Goal: Task Accomplishment & Management: Manage account settings

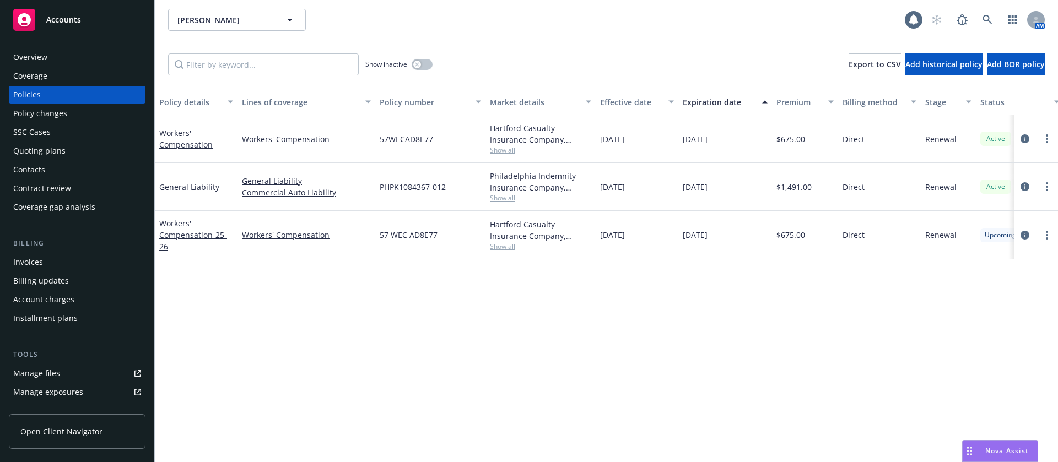
click at [60, 177] on div "Contacts" at bounding box center [77, 170] width 128 height 18
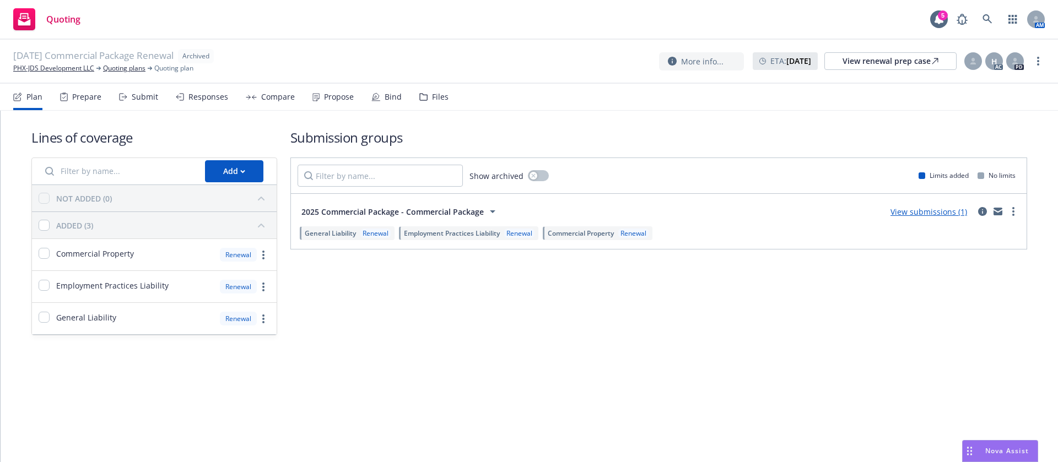
click at [316, 94] on icon at bounding box center [316, 97] width 6 height 7
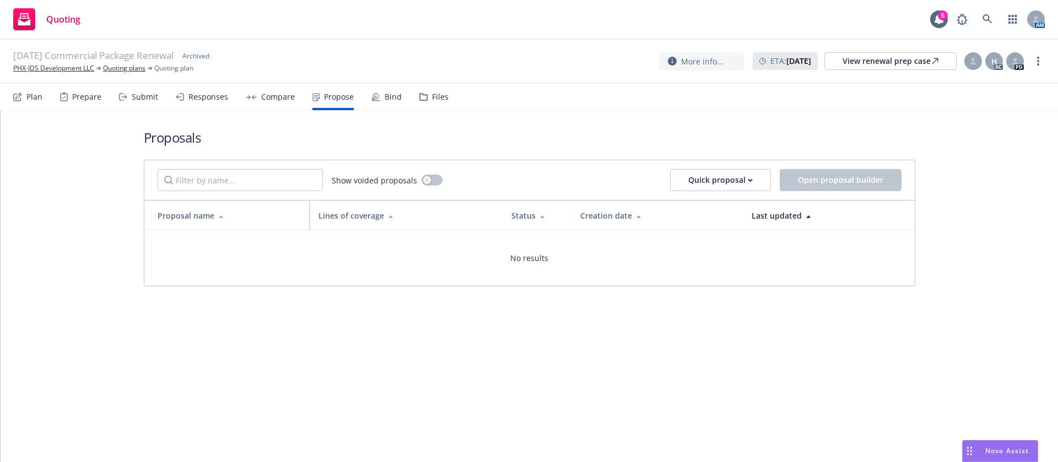
click at [141, 93] on div "Submit" at bounding box center [145, 97] width 26 height 9
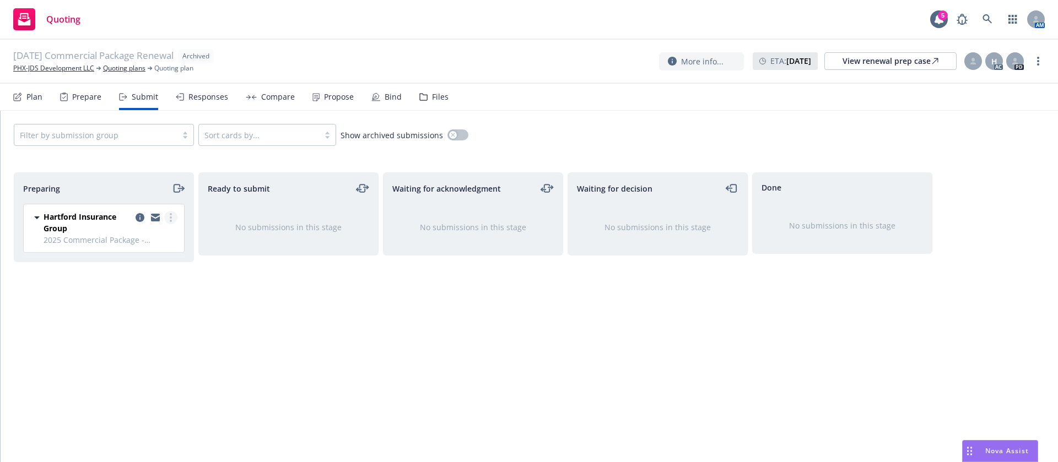
click at [173, 217] on link "more" at bounding box center [170, 217] width 13 height 13
click at [147, 303] on span "Add accepted decision" at bounding box center [122, 306] width 110 height 10
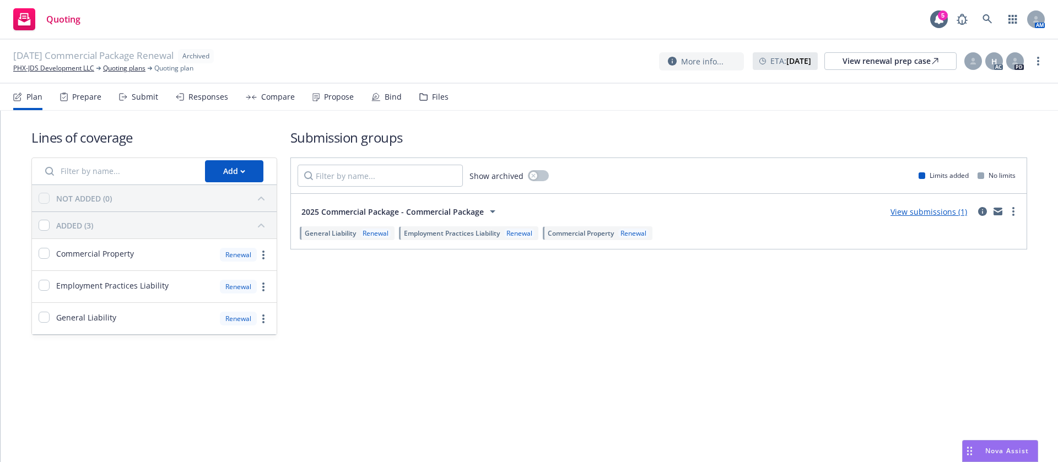
click at [136, 99] on div "Submit" at bounding box center [145, 97] width 26 height 9
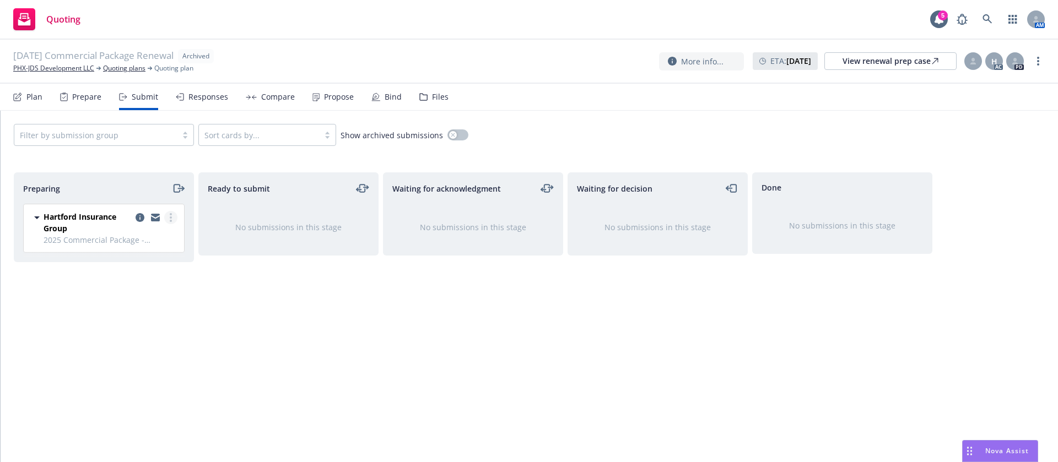
click at [173, 215] on link "more" at bounding box center [170, 217] width 13 height 13
click at [154, 307] on span "Add accepted decision" at bounding box center [122, 306] width 110 height 10
click at [1039, 58] on link "more" at bounding box center [1038, 61] width 13 height 13
click at [985, 133] on link "Unarchive quoting plan" at bounding box center [983, 128] width 122 height 22
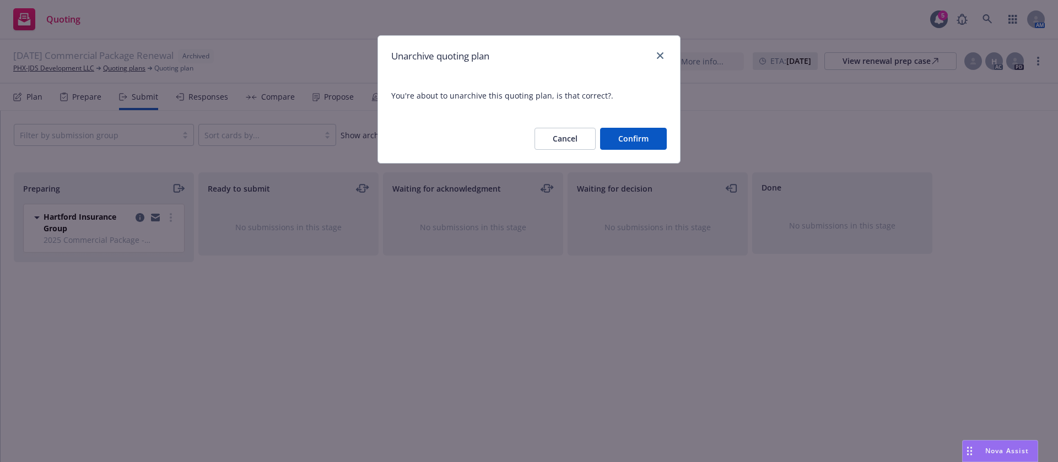
click at [635, 143] on button "Confirm" at bounding box center [633, 139] width 67 height 22
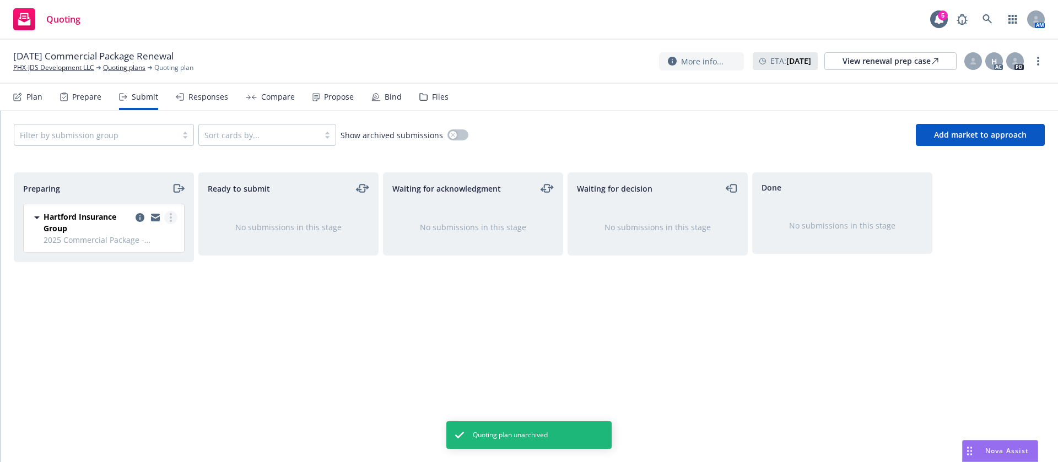
click at [174, 218] on link "more" at bounding box center [170, 217] width 13 height 13
click at [152, 308] on span "Add accepted decision" at bounding box center [122, 306] width 110 height 10
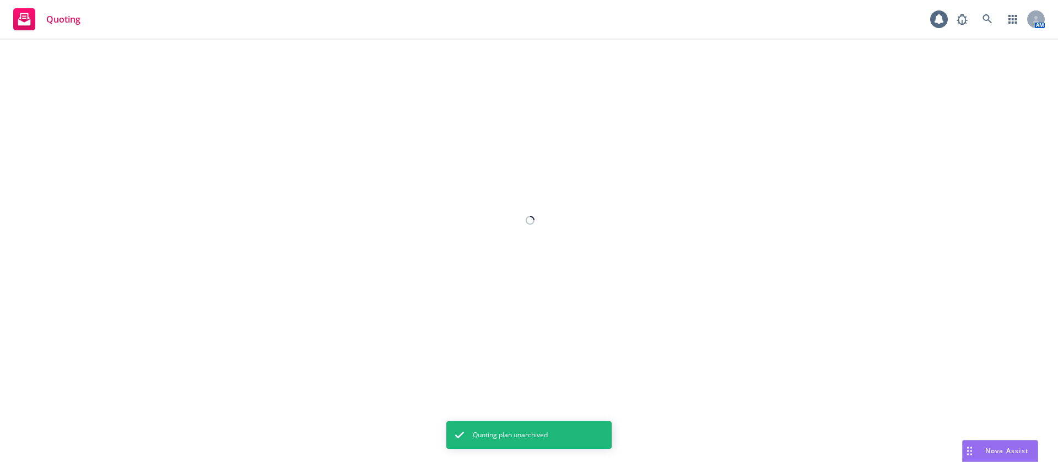
select select "12"
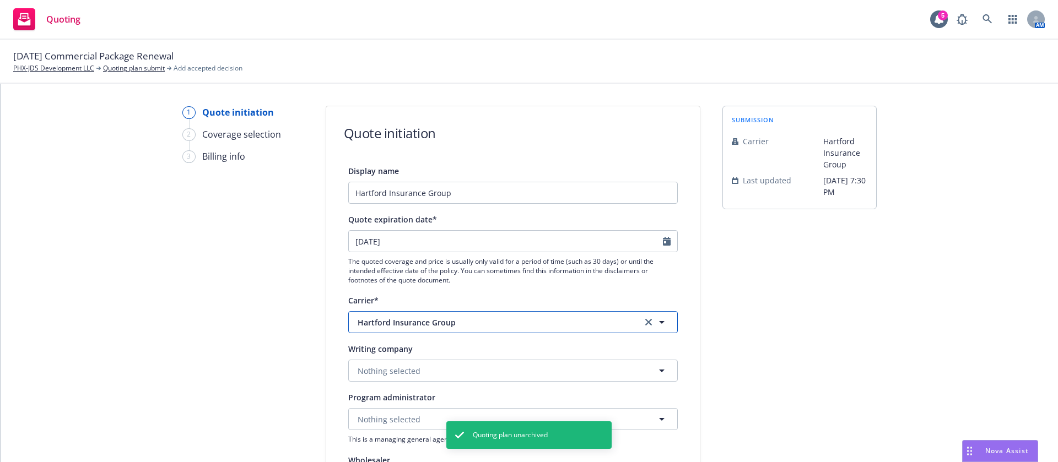
click at [437, 319] on span "Hartford Insurance Group" at bounding box center [492, 323] width 268 height 12
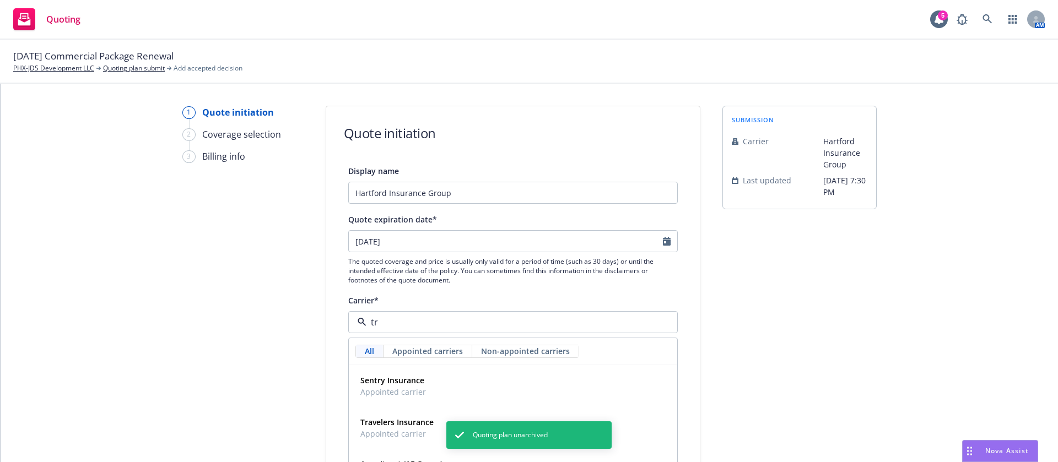
type input "tra"
click at [392, 385] on strong "Travelers Insurance" at bounding box center [396, 380] width 73 height 10
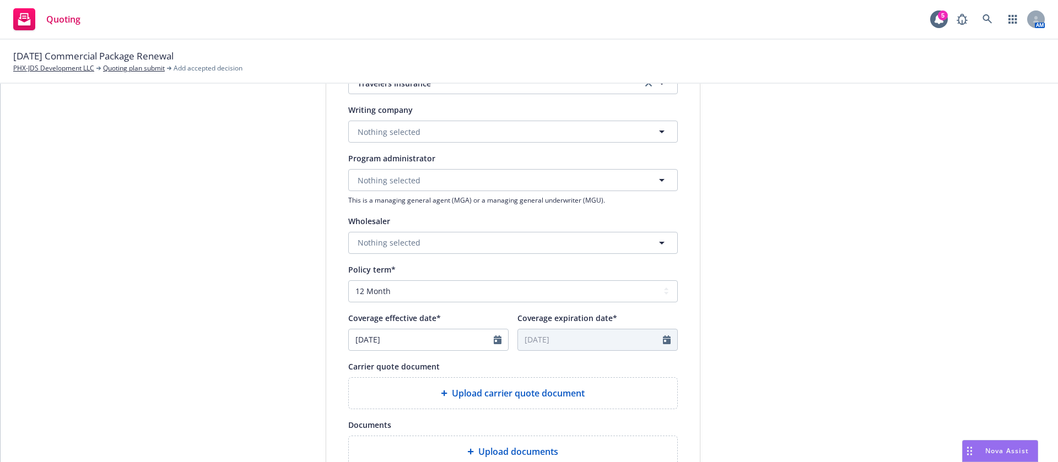
scroll to position [248, 0]
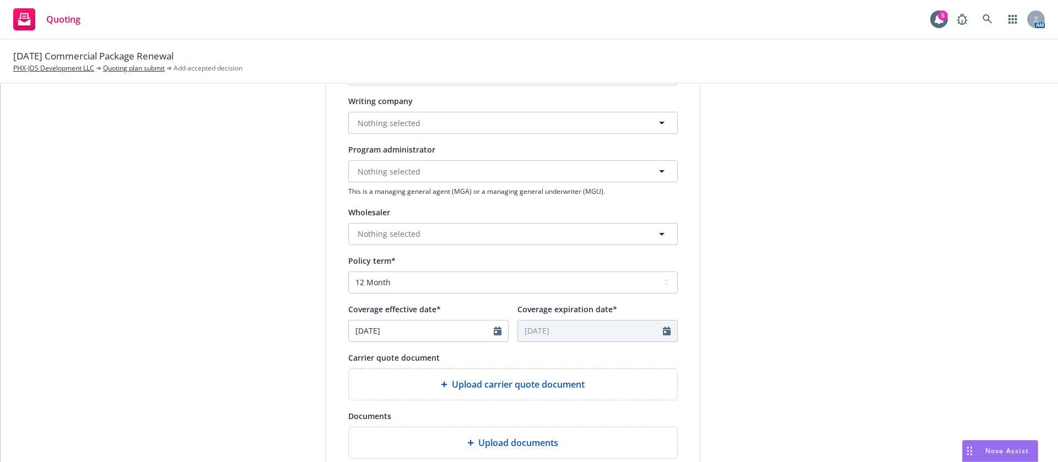
click at [518, 387] on span "Upload carrier quote document" at bounding box center [518, 384] width 133 height 13
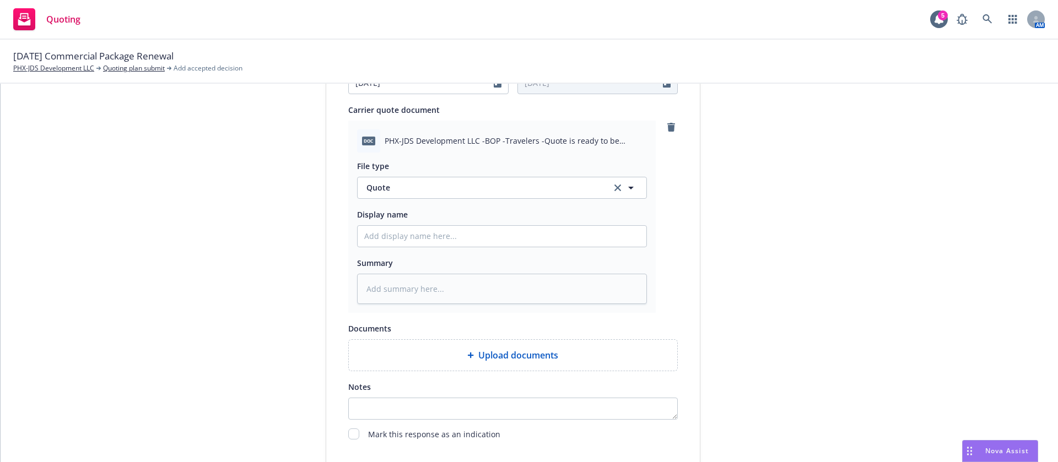
scroll to position [565, 0]
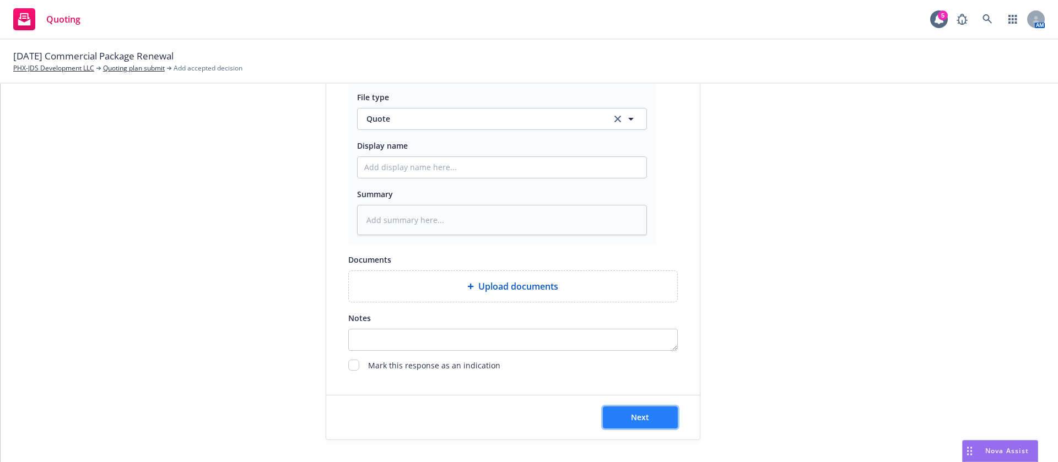
click at [656, 409] on button "Next" at bounding box center [640, 418] width 75 height 22
type textarea "x"
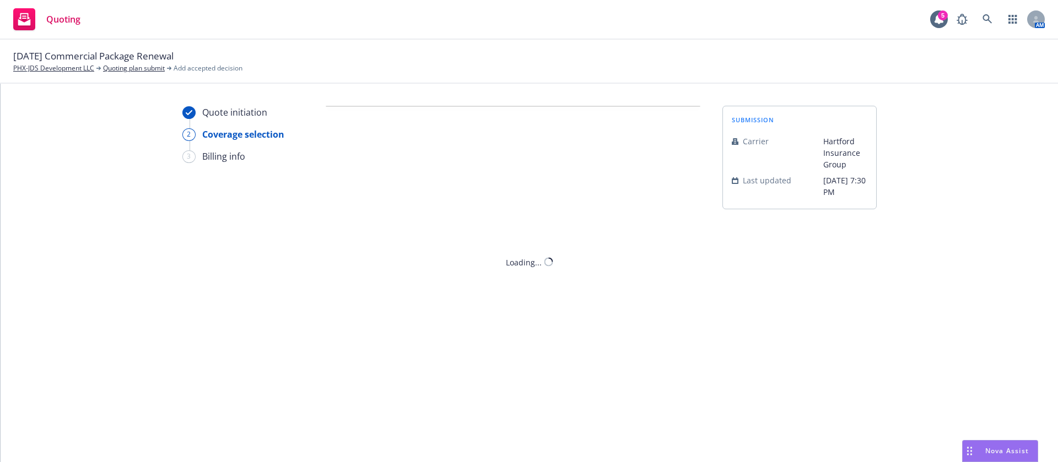
scroll to position [0, 0]
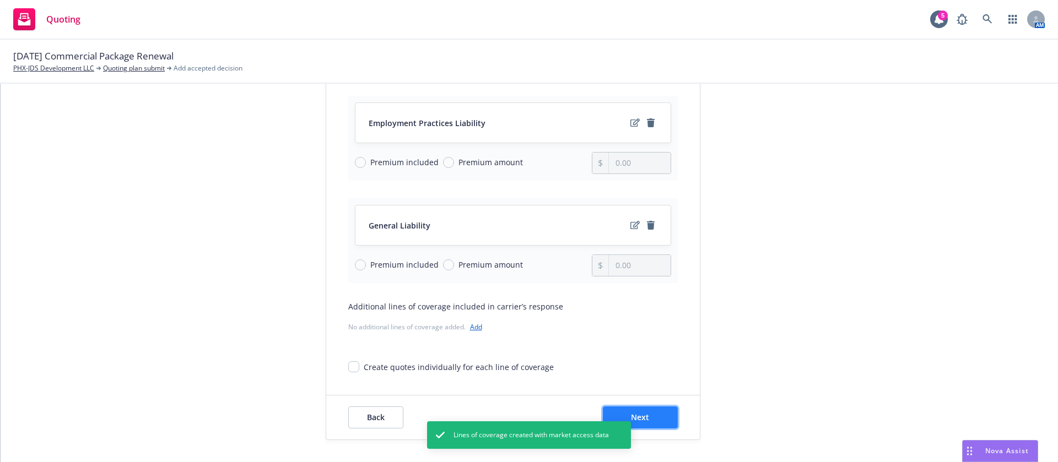
click at [666, 415] on button "Next" at bounding box center [640, 418] width 75 height 22
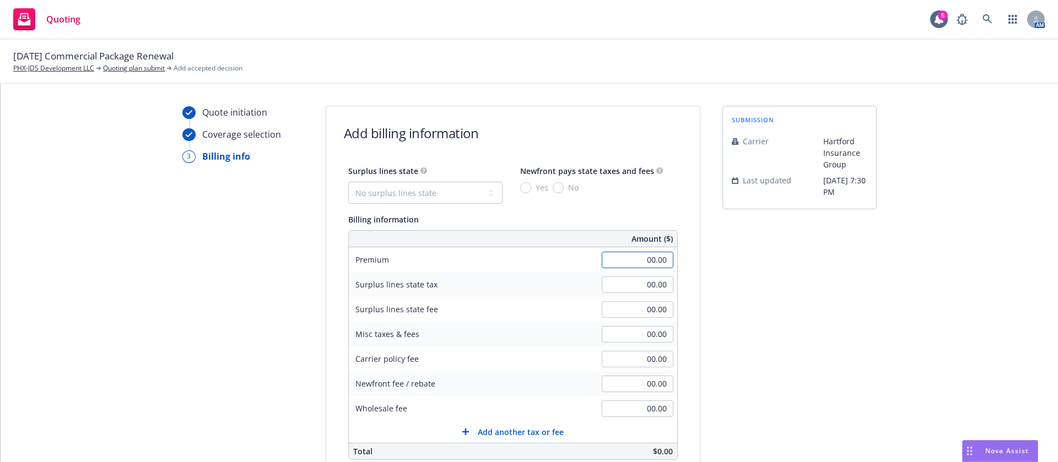
click at [624, 261] on input "00.00" at bounding box center [638, 260] width 72 height 17
type input "9,356.00"
click at [815, 365] on div "submission Carrier Hartford Insurance Group Last updated 4/21, 7:30 PM" at bounding box center [800, 388] width 154 height 564
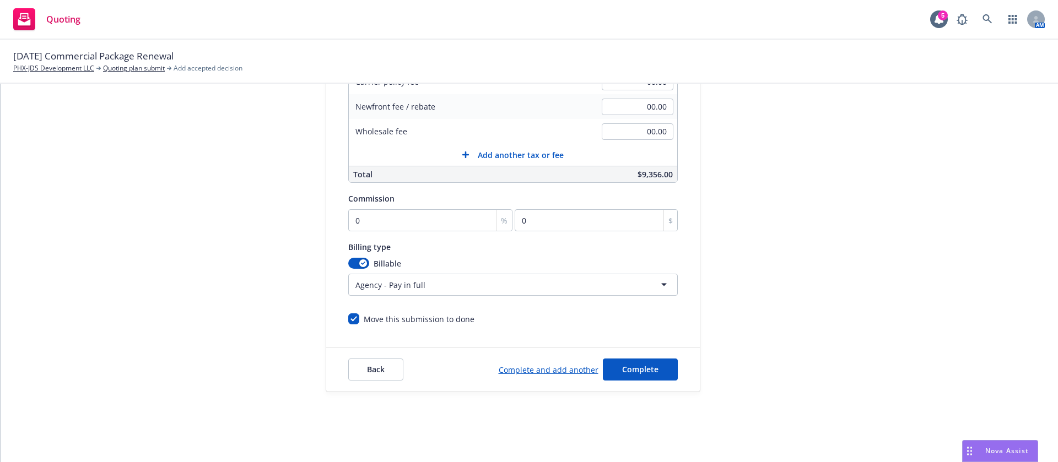
scroll to position [73, 0]
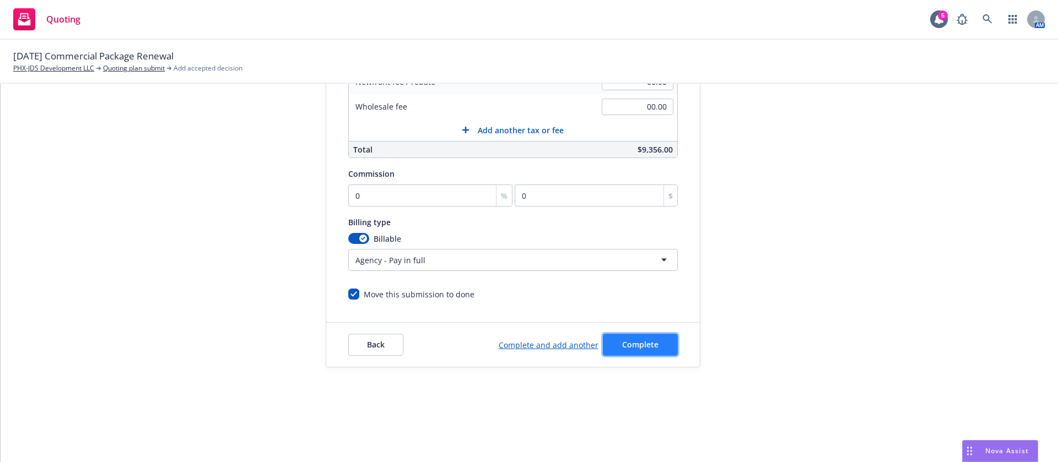
click at [637, 343] on span "Complete" at bounding box center [640, 344] width 36 height 10
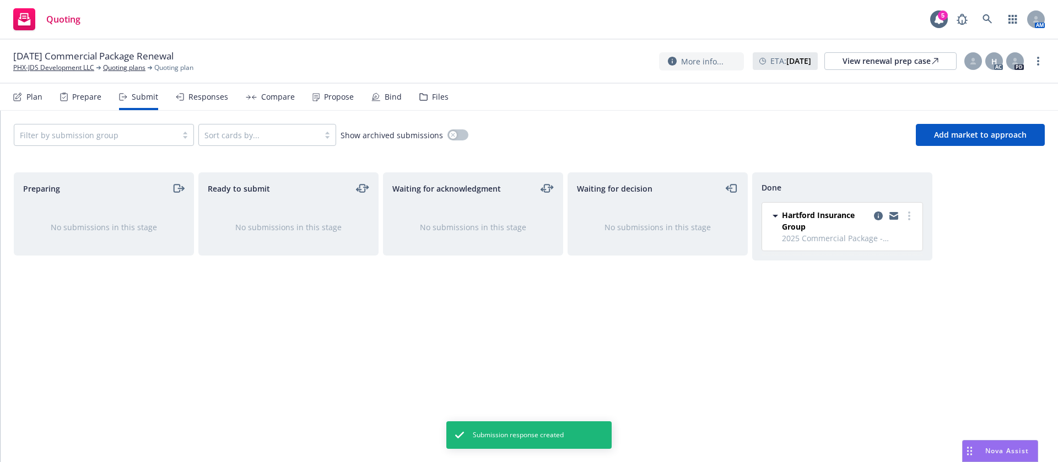
click at [338, 87] on div "Propose" at bounding box center [332, 97] width 41 height 26
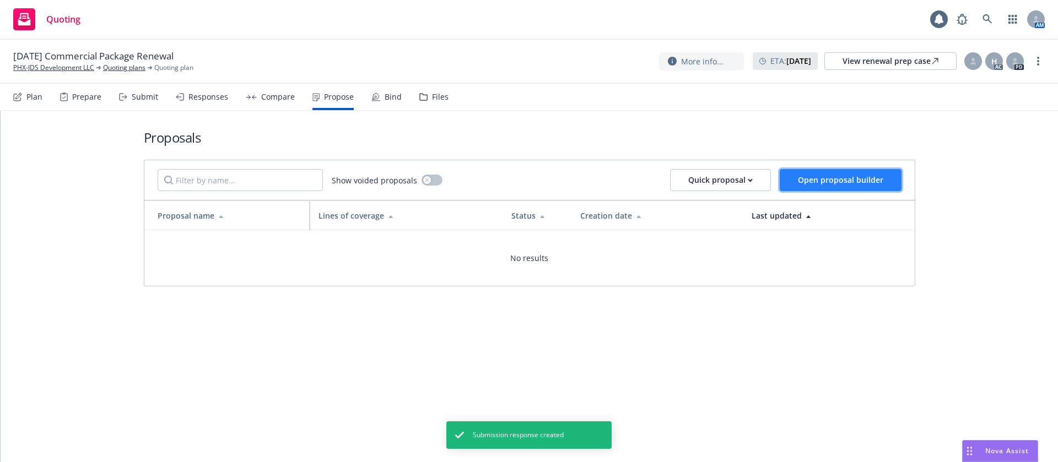
click at [806, 179] on span "Open proposal builder" at bounding box center [840, 180] width 85 height 10
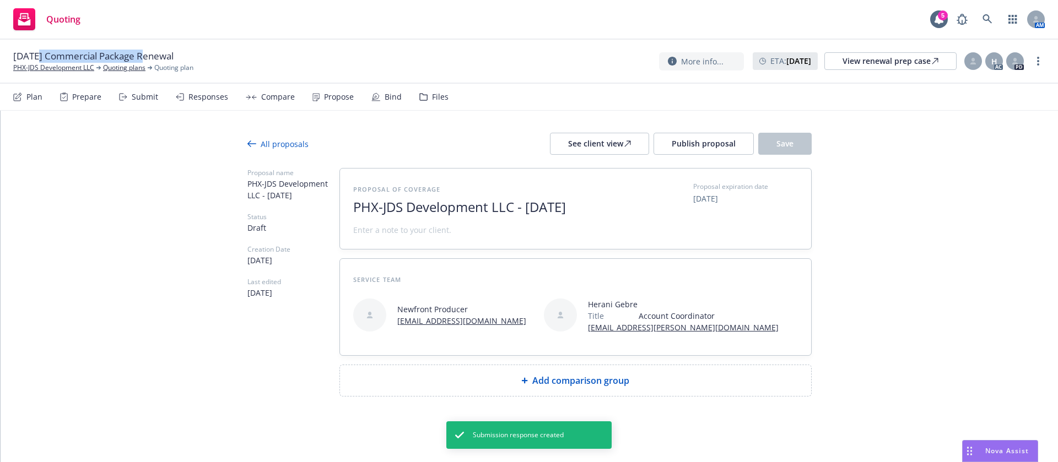
drag, startPoint x: 146, startPoint y: 56, endPoint x: 39, endPoint y: 55, distance: 106.9
click at [39, 55] on span "08/20/25 Commercial Package Renewal" at bounding box center [93, 56] width 160 height 13
drag, startPoint x: 44, startPoint y: 55, endPoint x: 212, endPoint y: 48, distance: 168.2
click at [220, 52] on div "08/20/25 Commercial Package Renewal PHX-JDS Development LLC Quoting plans Quoti…" at bounding box center [529, 61] width 1032 height 23
drag, startPoint x: 206, startPoint y: 48, endPoint x: 41, endPoint y: 58, distance: 165.1
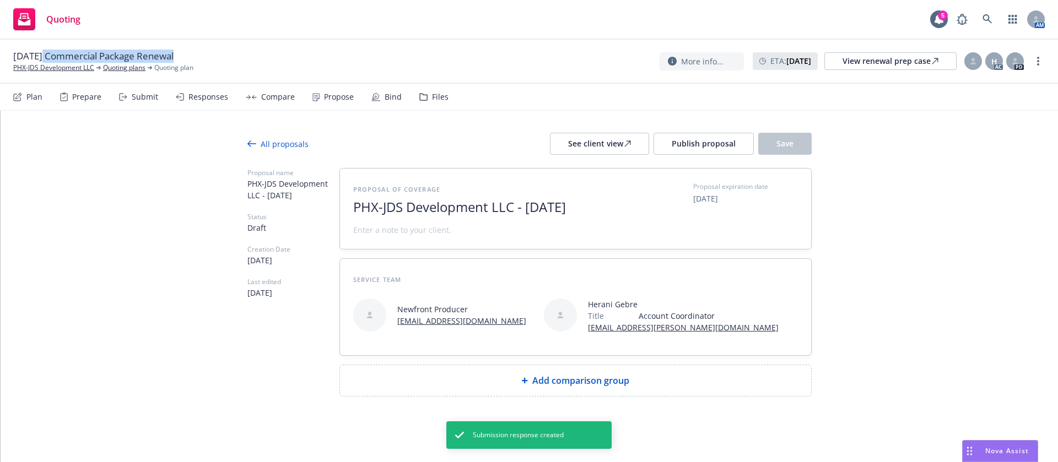
click at [41, 58] on div "08/20/25 Commercial Package Renewal PHX-JDS Development LLC Quoting plans Quoti…" at bounding box center [529, 61] width 1032 height 23
copy div "25 Commercial Package Renewal"
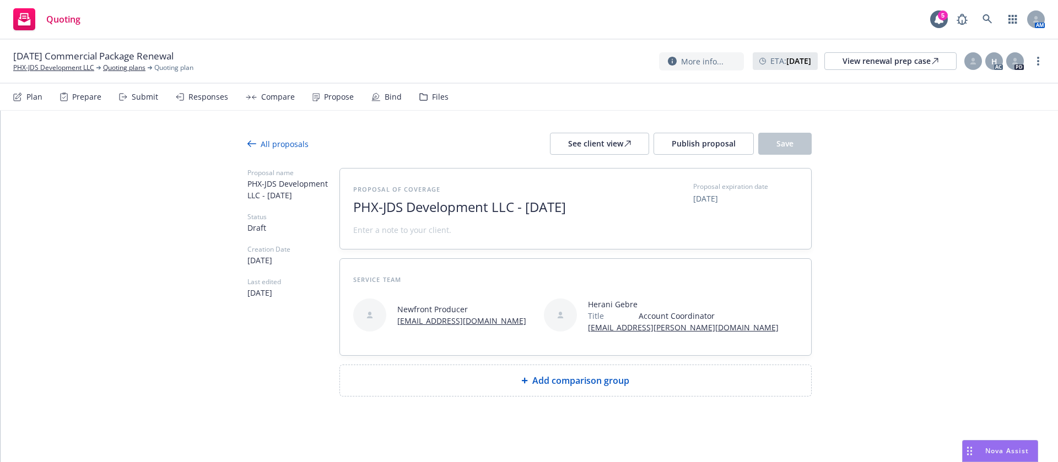
click at [573, 209] on span "PHX-JDS Development LLC - August 2025" at bounding box center [488, 208] width 270 height 16
click at [560, 207] on span "PHX-JDS Development LLC - August 2025" at bounding box center [488, 208] width 270 height 16
drag, startPoint x: 565, startPoint y: 206, endPoint x: 203, endPoint y: 181, distance: 362.4
click at [205, 185] on div "All proposals See client view Publish proposal Save Proposal name PHX-JDS Devel…" at bounding box center [530, 287] width 1058 height 352
drag, startPoint x: 361, startPoint y: 206, endPoint x: 398, endPoint y: 209, distance: 37.6
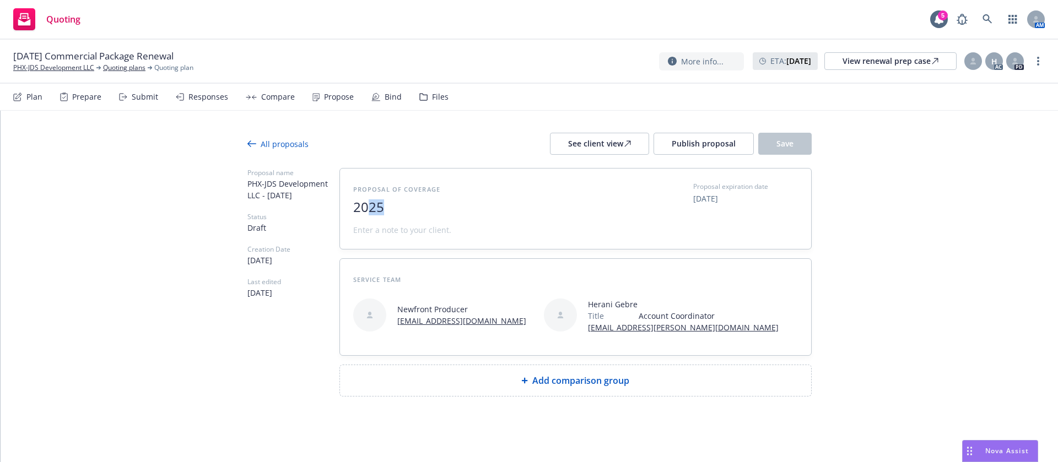
click at [398, 209] on span "2025" at bounding box center [488, 208] width 270 height 16
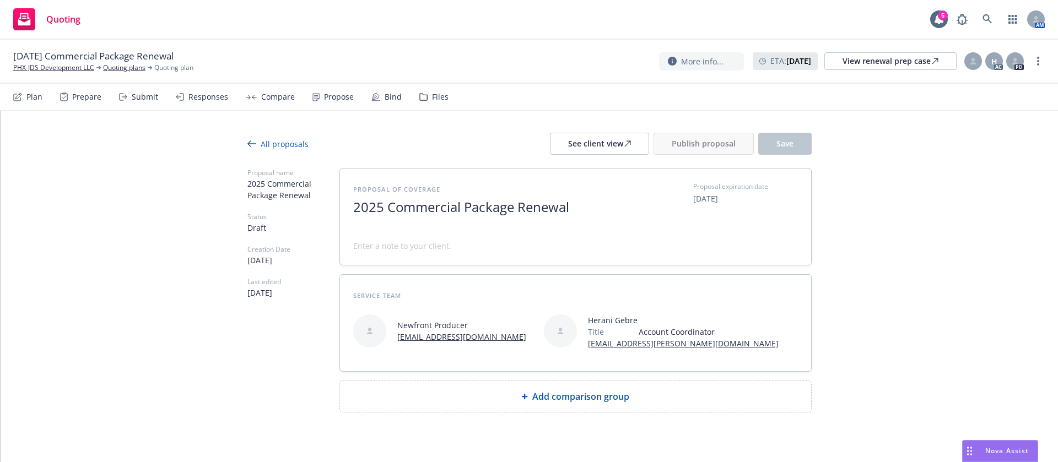
click at [397, 240] on span at bounding box center [402, 246] width 98 height 12
paste span
drag, startPoint x: 509, startPoint y: 206, endPoint x: 319, endPoint y: 206, distance: 190.7
click at [318, 206] on div "Proposal name 2025 Commercial Package Renewal Status Draft Creation Date 08/19/…" at bounding box center [529, 290] width 564 height 245
click at [588, 393] on span "Add comparison group" at bounding box center [580, 396] width 97 height 13
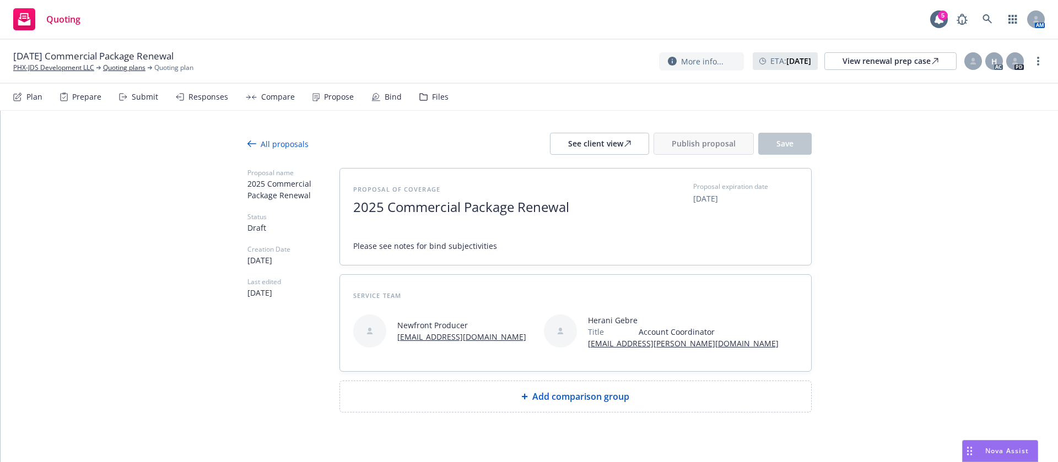
type textarea "x"
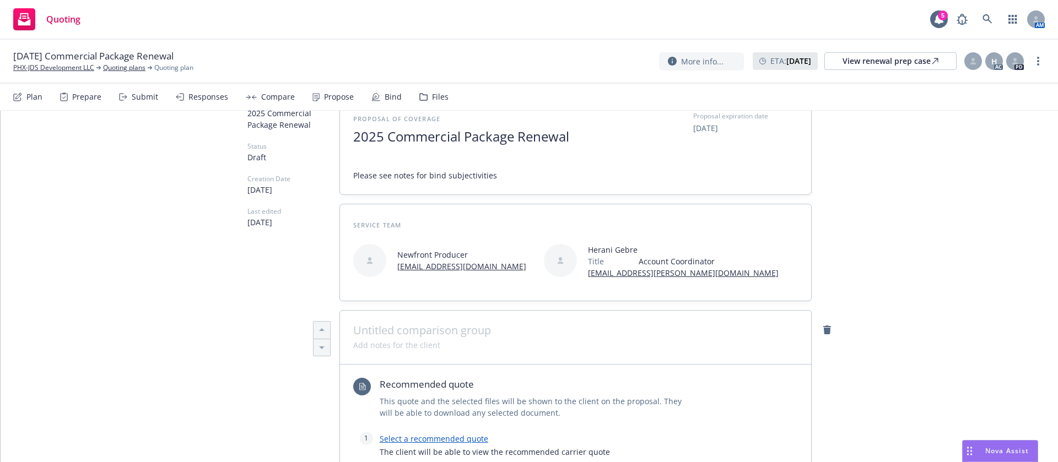
scroll to position [165, 0]
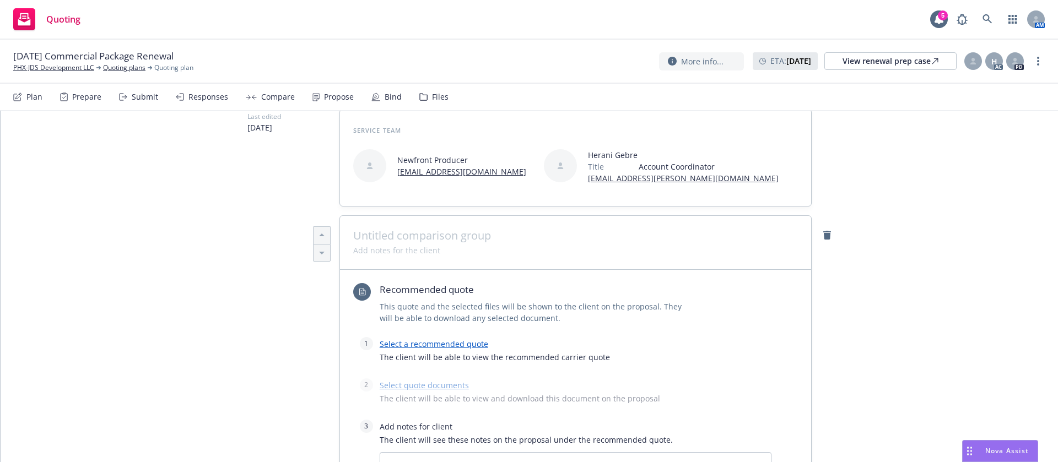
click at [362, 236] on span at bounding box center [575, 235] width 445 height 13
paste span
click at [436, 346] on link "Select a recommended quote" at bounding box center [434, 344] width 109 height 10
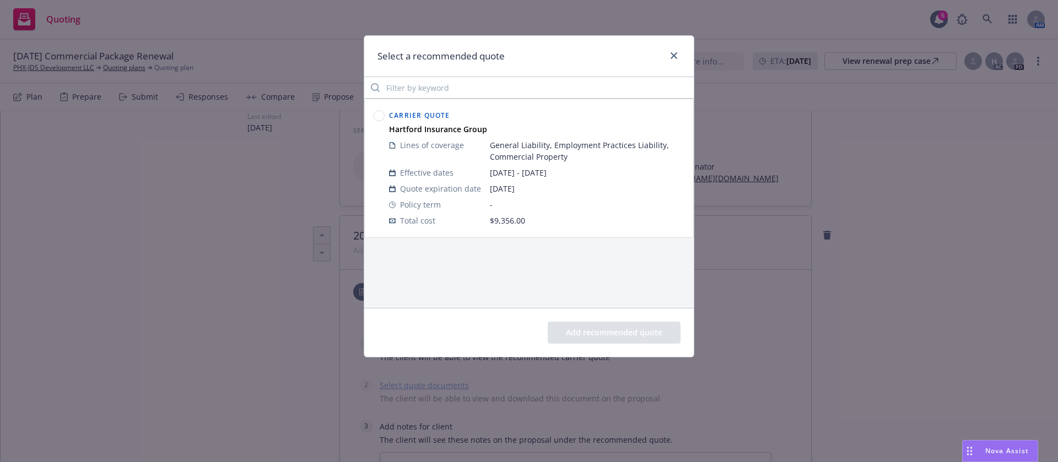
click at [381, 118] on circle at bounding box center [379, 116] width 10 height 10
click at [645, 324] on button "Add recommended quote" at bounding box center [614, 333] width 133 height 22
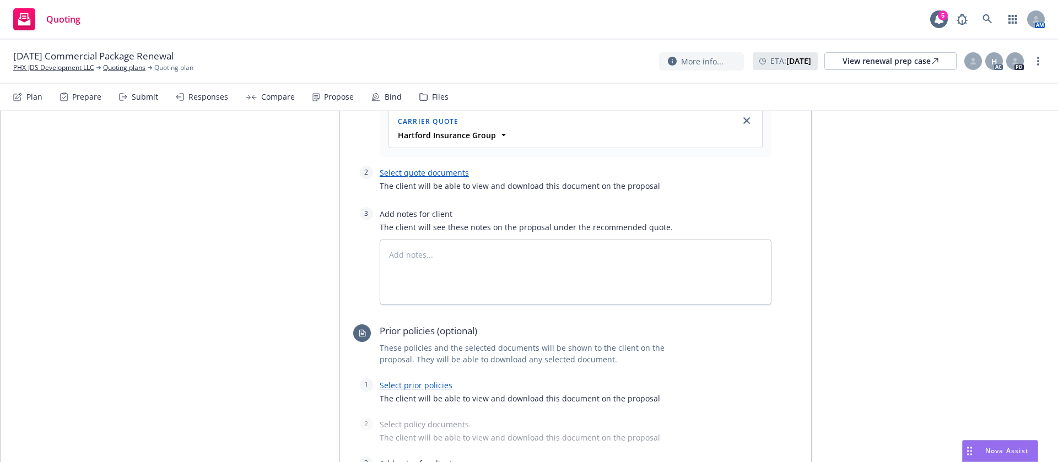
scroll to position [413, 0]
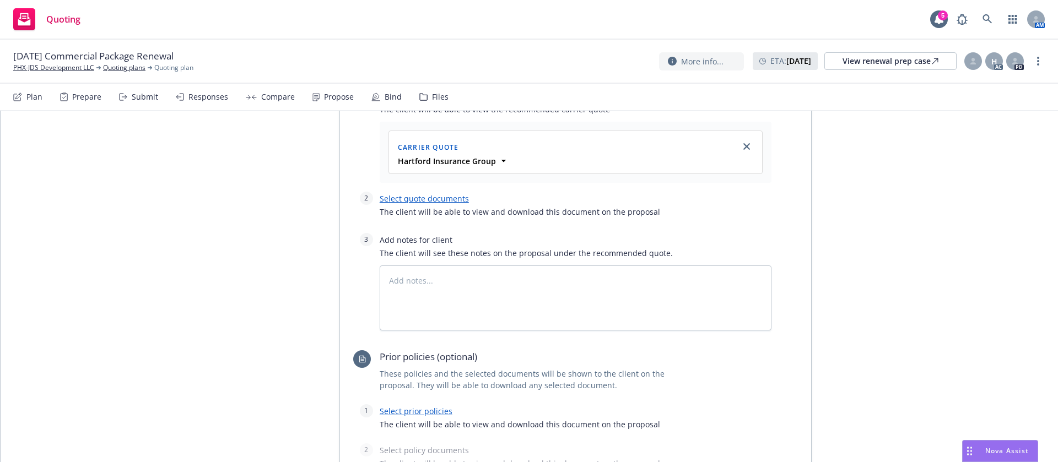
click at [407, 197] on link "Select quote documents" at bounding box center [424, 198] width 89 height 10
type textarea "x"
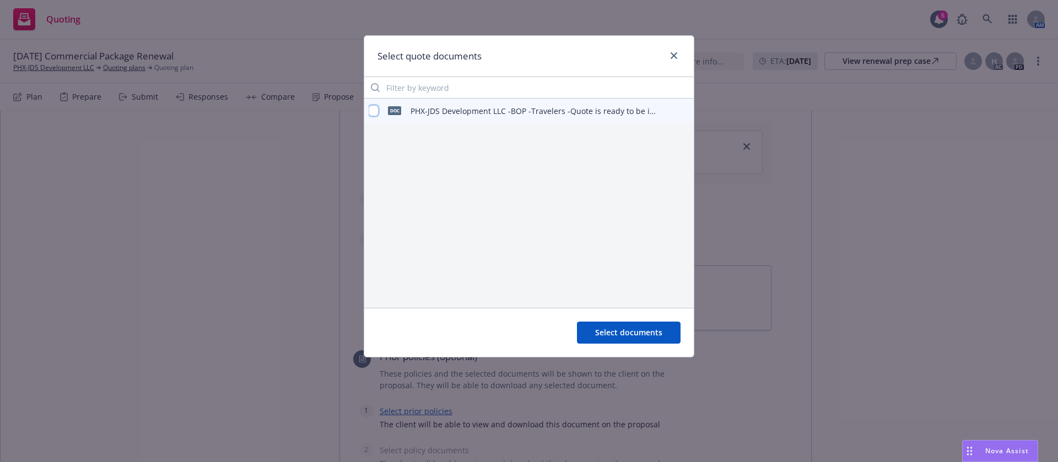
click at [371, 109] on input "checkbox" at bounding box center [374, 110] width 10 height 11
checkbox input "true"
click at [616, 330] on span "Select documents" at bounding box center [628, 332] width 67 height 10
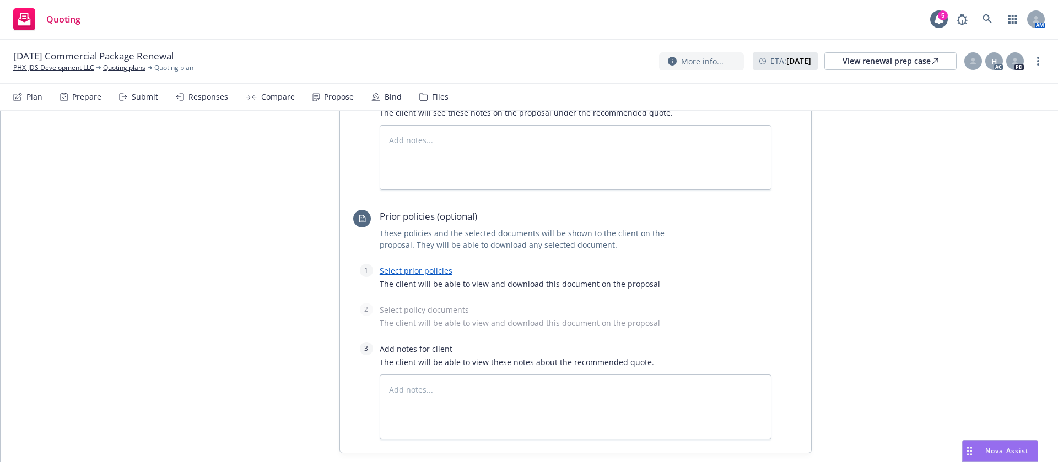
scroll to position [579, 0]
click at [402, 273] on link "Select prior policies" at bounding box center [416, 270] width 73 height 10
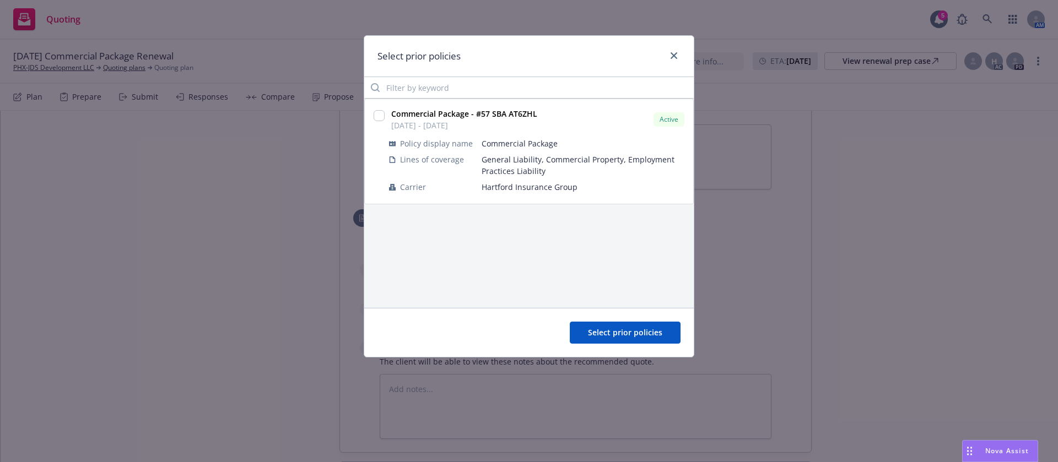
type textarea "x"
click at [377, 110] on input "checkbox" at bounding box center [379, 115] width 11 height 11
checkbox input "true"
click at [630, 330] on span "Select prior policies" at bounding box center [625, 332] width 74 height 10
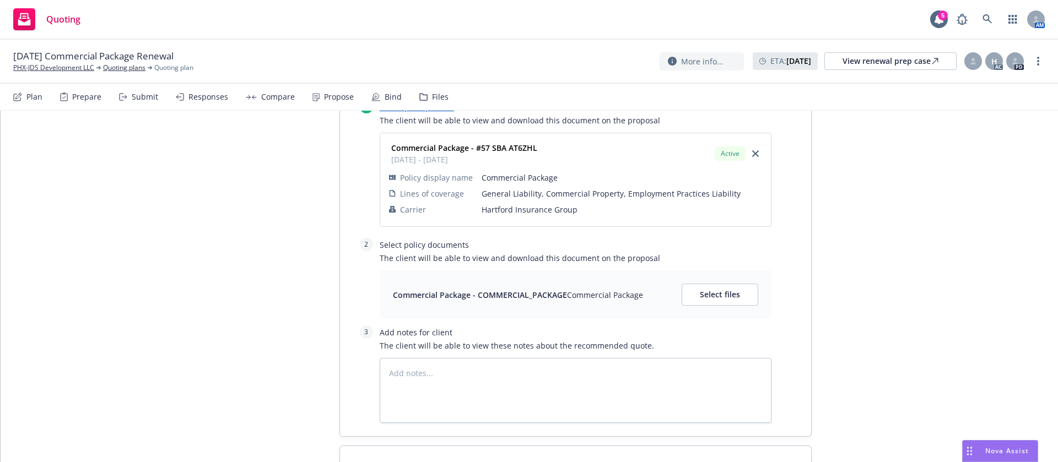
scroll to position [744, 0]
click at [709, 285] on button "Select files" at bounding box center [720, 293] width 77 height 22
type textarea "x"
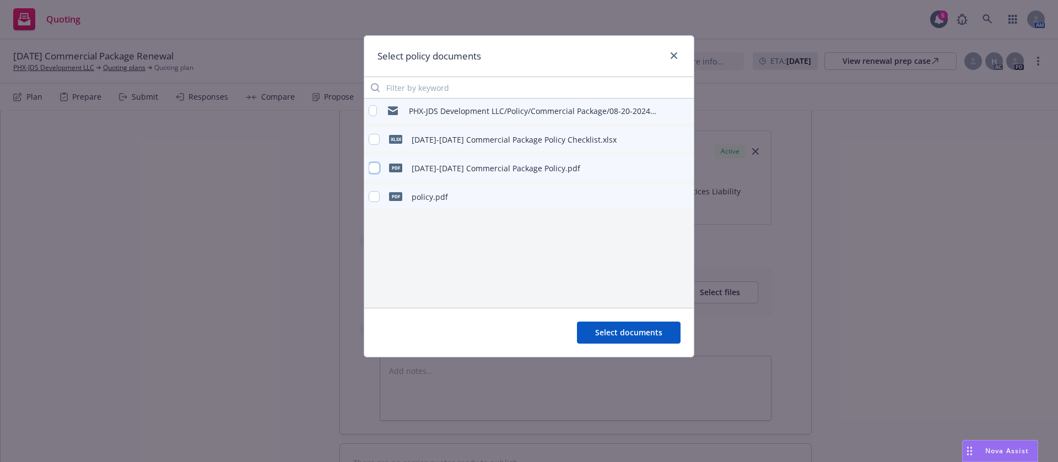
click at [377, 168] on input "checkbox" at bounding box center [374, 168] width 11 height 11
checkbox input "true"
click at [613, 327] on span "Select documents" at bounding box center [628, 332] width 67 height 10
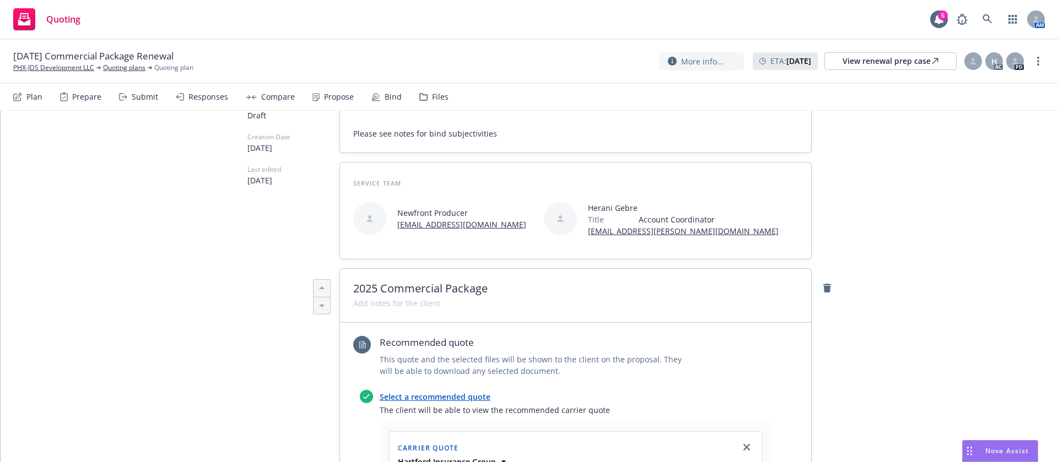
scroll to position [0, 0]
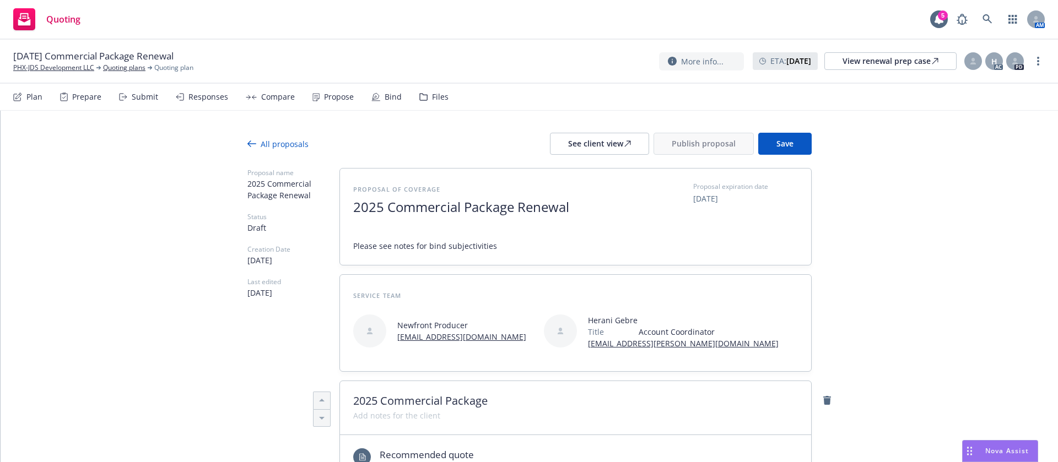
click at [786, 143] on span "Save" at bounding box center [785, 143] width 17 height 10
click at [601, 148] on div "See client view" at bounding box center [599, 143] width 63 height 21
type textarea "x"
click at [979, 57] on div at bounding box center [973, 61] width 18 height 18
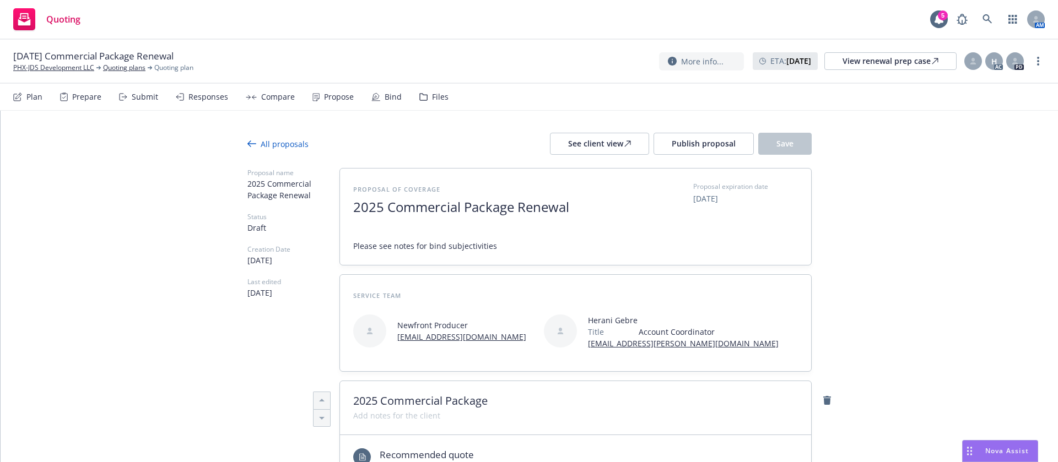
click at [899, 133] on select "Select an account manager... Shelly Flores" at bounding box center [884, 133] width 175 height 22
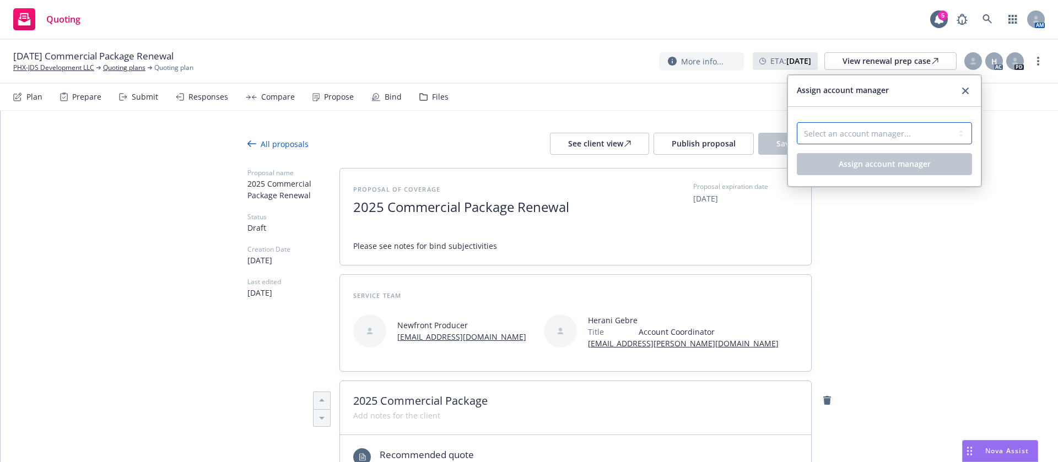
select select "a52e3f2c-ac61-4146-8260-2c17acac4edc"
click at [797, 122] on select "Select an account manager... Shelly Flores" at bounding box center [884, 133] width 175 height 22
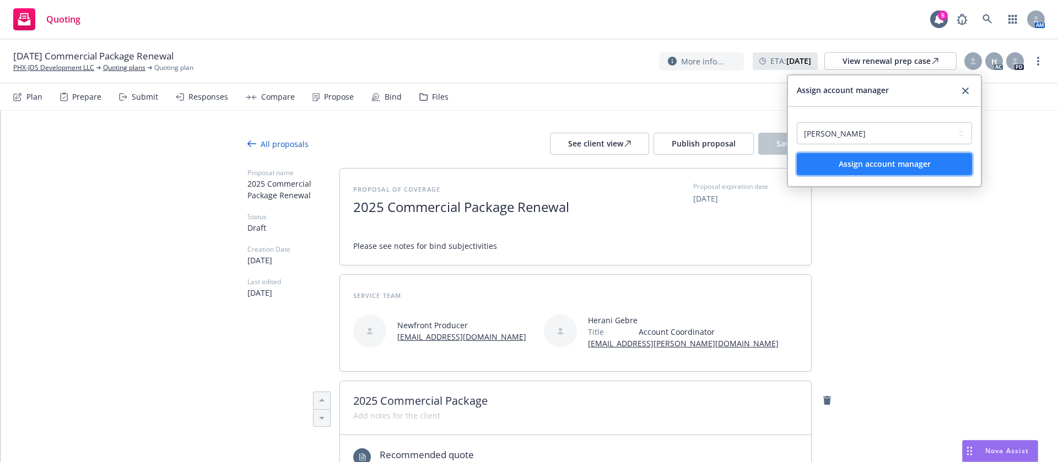
click at [899, 163] on span "Assign account manager" at bounding box center [885, 164] width 92 height 10
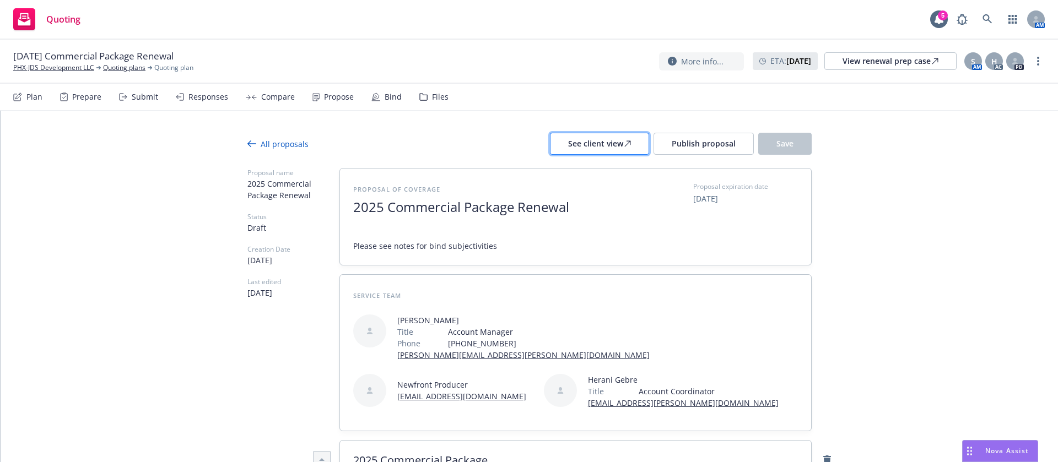
click at [612, 145] on div "See client view" at bounding box center [599, 143] width 63 height 21
drag, startPoint x: 513, startPoint y: 206, endPoint x: 382, endPoint y: 215, distance: 131.0
click at [382, 215] on span "25 Commercial Package Renewal" at bounding box center [469, 207] width 201 height 18
copy span "Commercial Package"
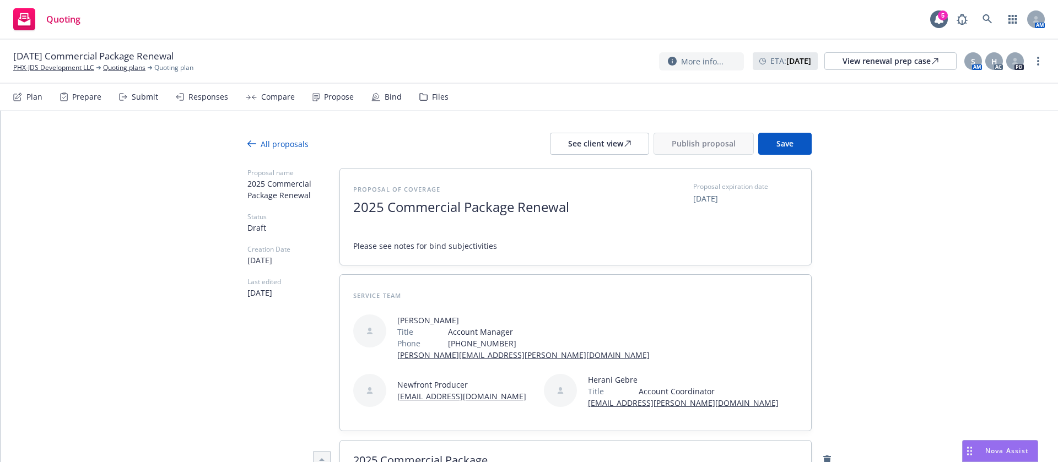
click at [777, 143] on span "Save" at bounding box center [785, 143] width 17 height 10
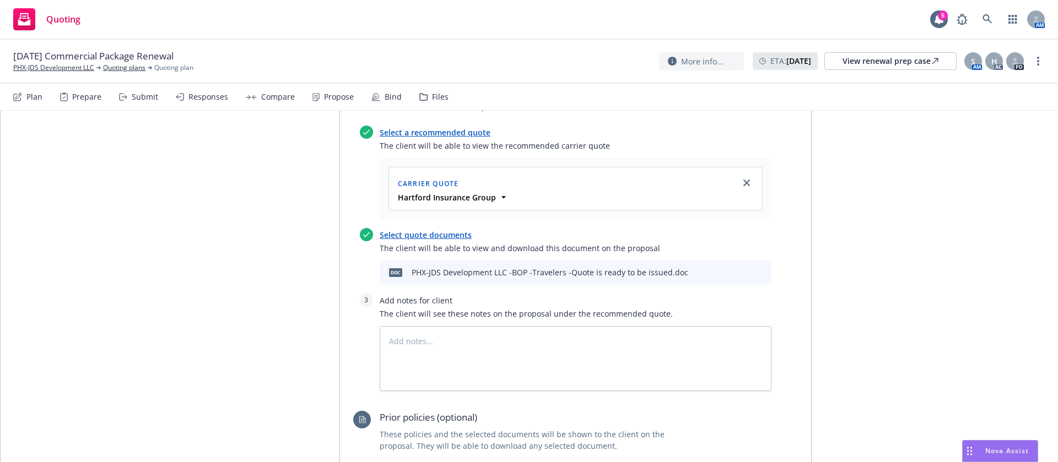
scroll to position [496, 0]
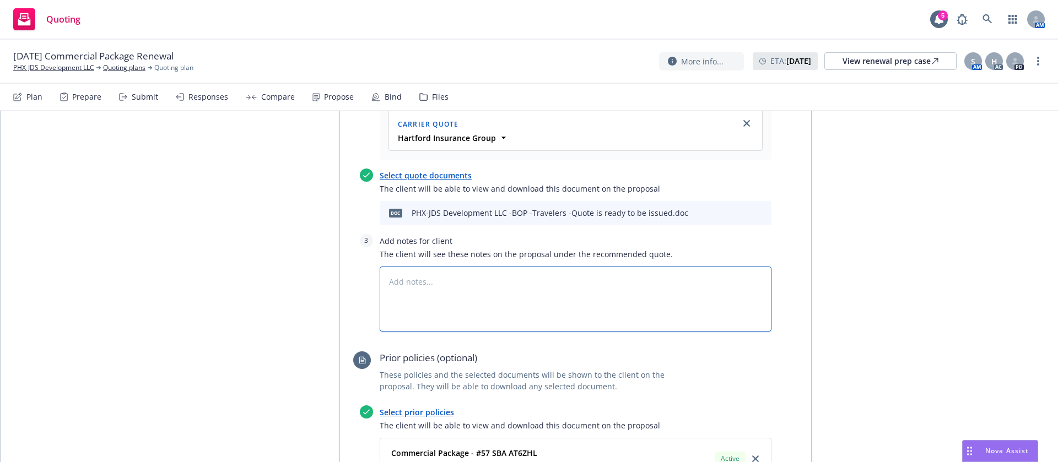
click at [512, 308] on textarea at bounding box center [576, 299] width 392 height 65
type textarea "x"
type textarea "z"
type textarea "x"
type textarea "zz"
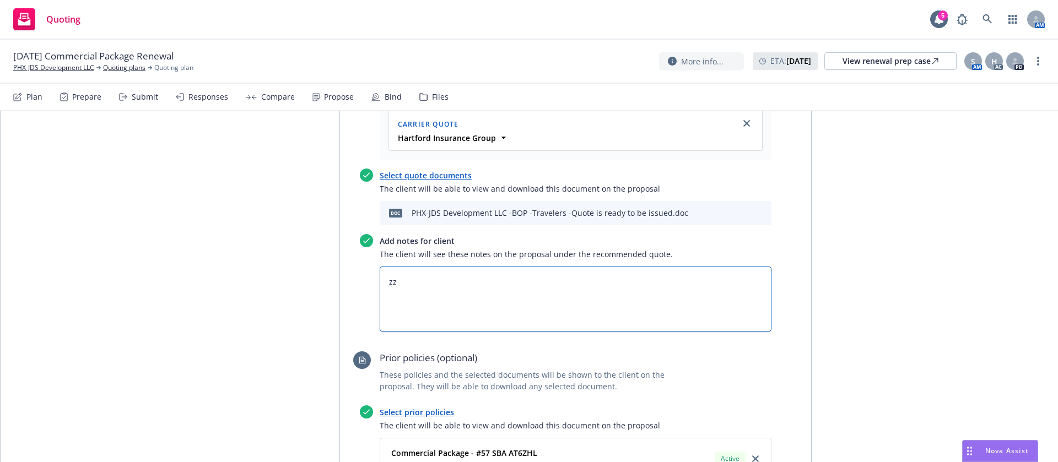
type textarea "x"
type textarea "zzs"
type textarea "x"
type textarea "zzsb"
type textarea "x"
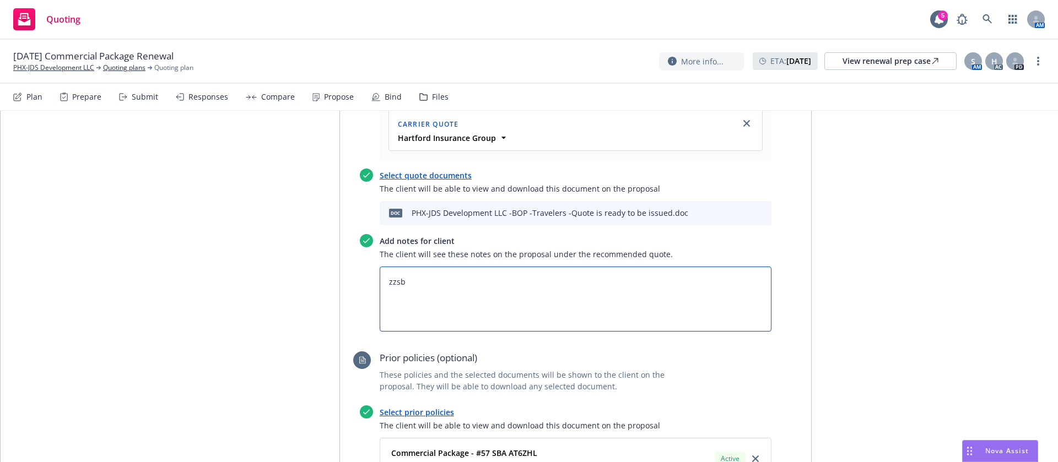
type textarea "zzsbf"
type textarea "x"
type textarea "zzsbfe"
type textarea "x"
type textarea "zzsbfee"
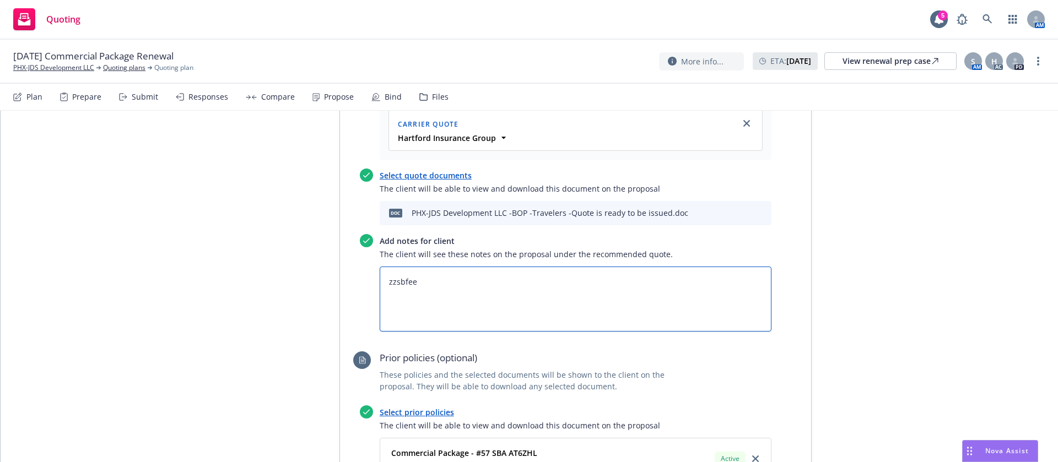
type textarea "x"
type textarea "zzsbfees"
paste textarea "All taxes and fees are estimated, subject to change upon binding, and fully ear…"
type textarea "x"
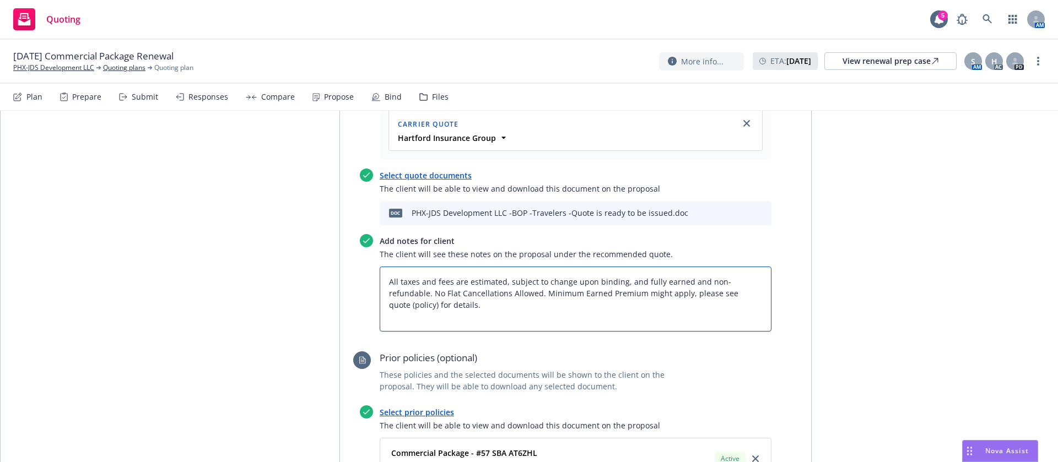
click at [381, 279] on textarea "All taxes and fees are estimated, subject to change upon binding, and fully ear…" at bounding box center [576, 299] width 392 height 65
type textarea "All taxes and fees are estimated, subject to change upon binding, and fully ear…"
click at [879, 137] on div "All proposals See client view Publish proposal Save Proposal name 2025 Commerci…" at bounding box center [530, 236] width 1058 height 1242
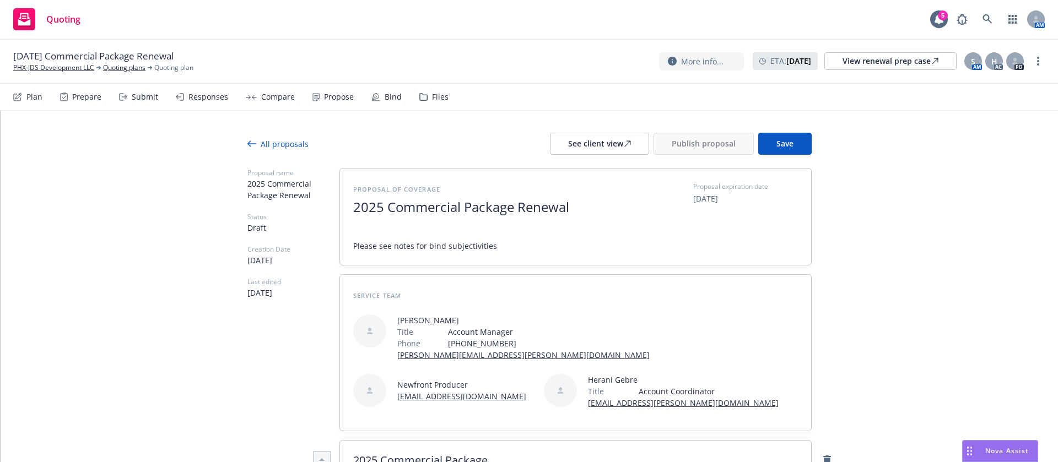
click at [778, 158] on div at bounding box center [529, 161] width 564 height 13
click at [765, 141] on button "Save" at bounding box center [784, 144] width 53 height 22
click at [702, 143] on span "Publish proposal" at bounding box center [704, 143] width 64 height 10
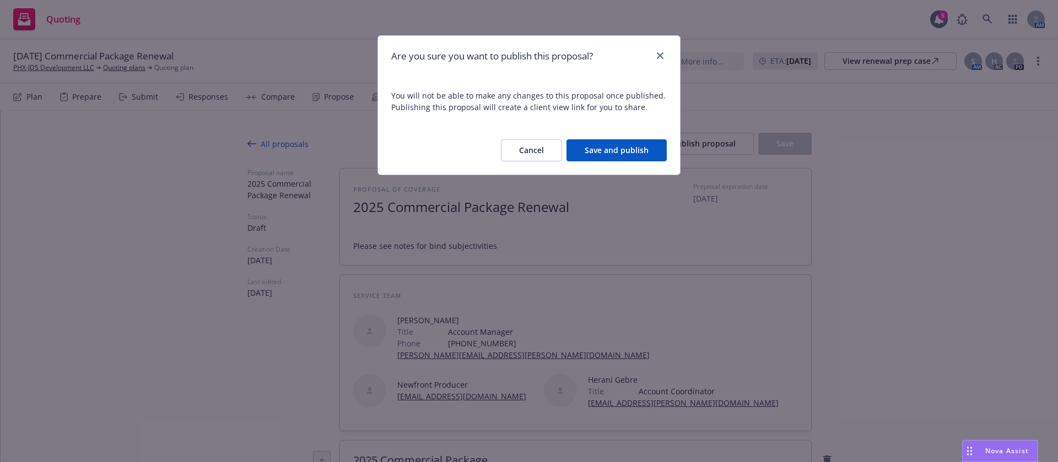
click at [625, 152] on button "Save and publish" at bounding box center [617, 150] width 100 height 22
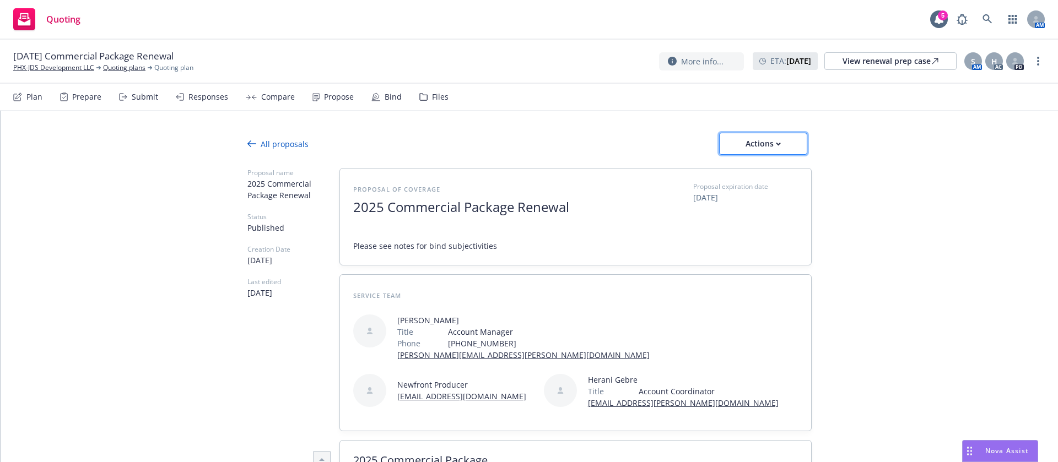
click at [783, 152] on button "Actions" at bounding box center [763, 144] width 88 height 22
click at [789, 217] on span "Copy logging email" at bounding box center [761, 216] width 96 height 10
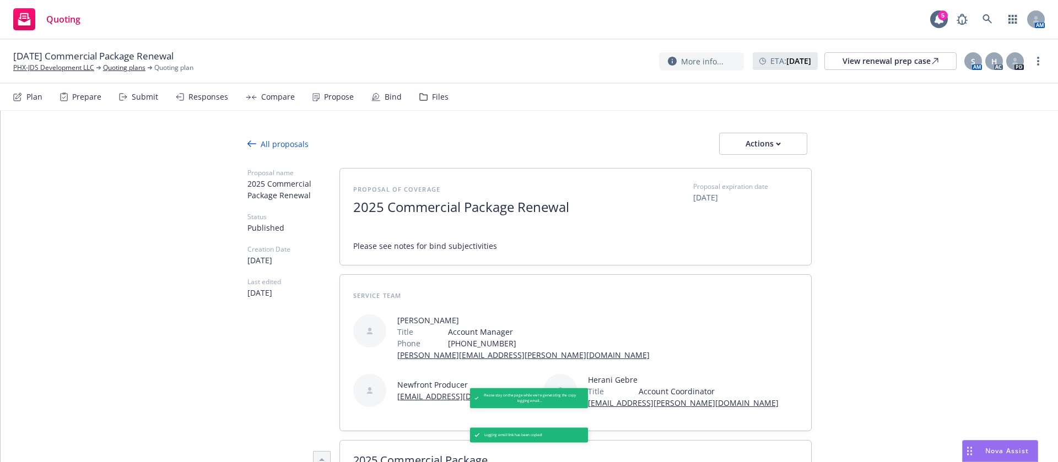
type textarea "x"
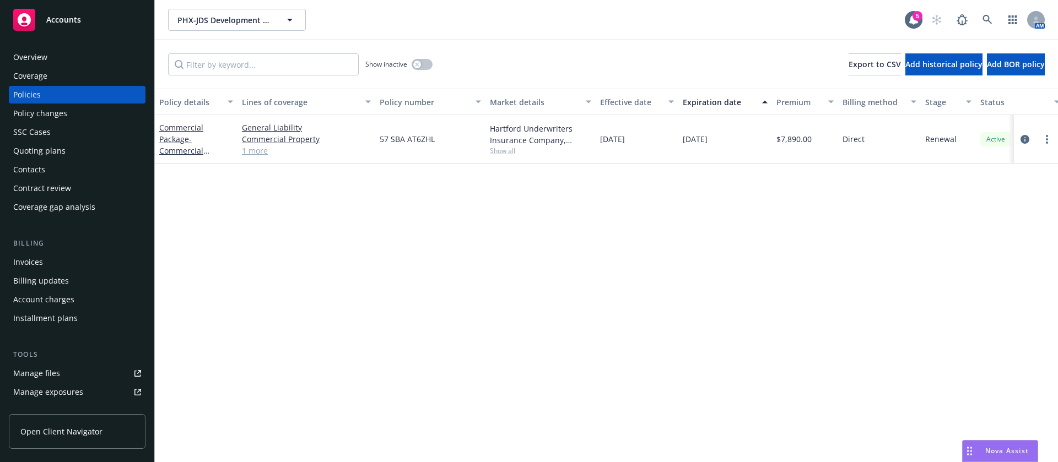
click at [69, 165] on div "Contacts" at bounding box center [77, 170] width 128 height 18
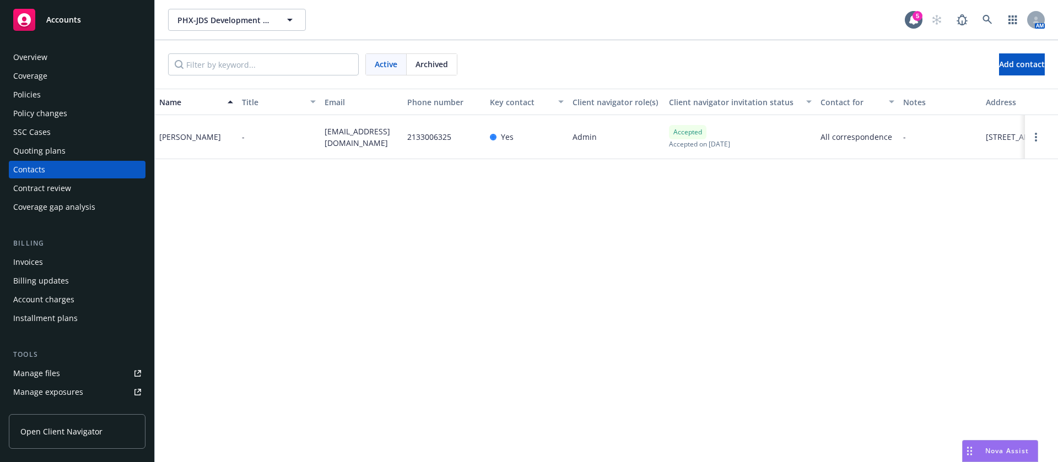
click at [342, 138] on span "jslevel3@gmail.com" at bounding box center [362, 137] width 74 height 23
copy span "jslevel3@gmail.com"
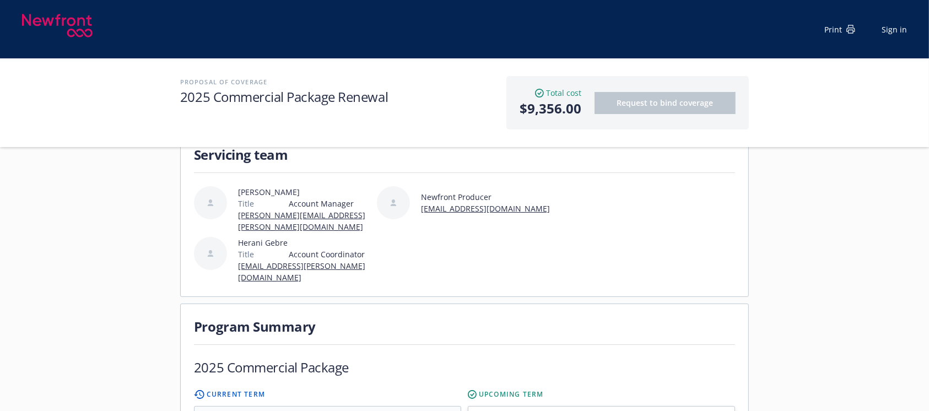
scroll to position [73, 0]
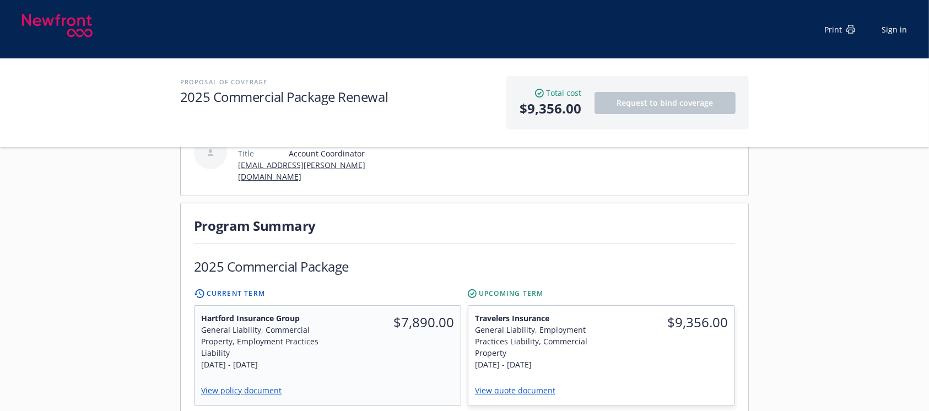
scroll to position [73, 0]
